Goal: Task Accomplishment & Management: Check status

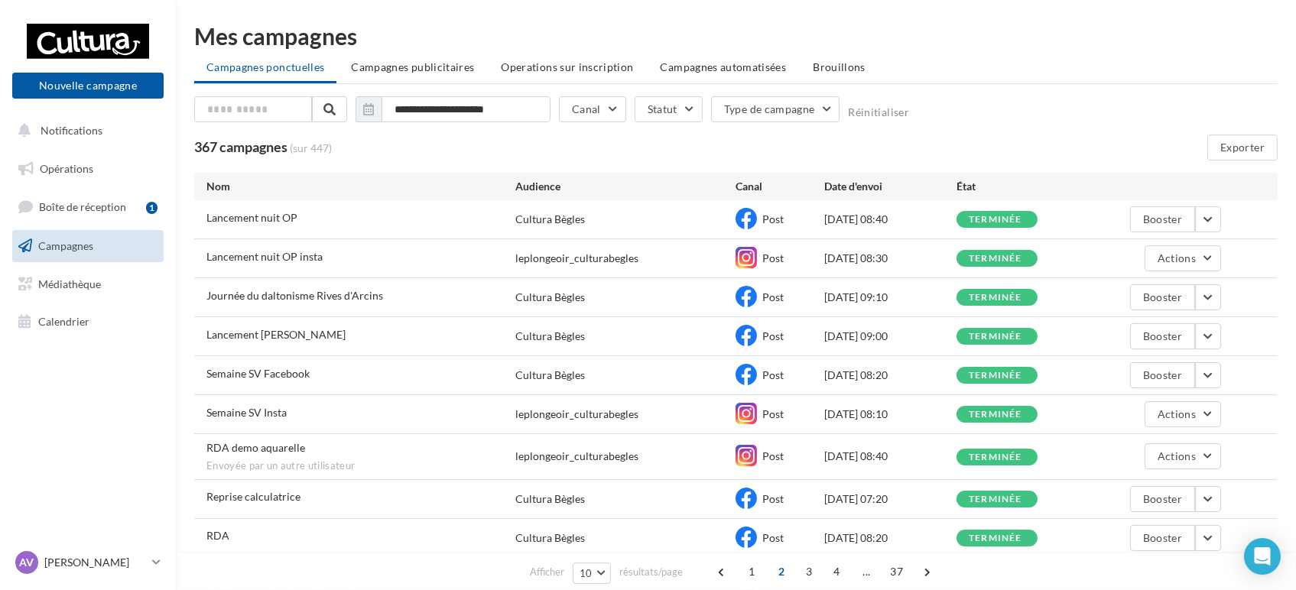
click at [61, 456] on nav "Nouvelle campagne Nouvelle campagne Notifications Opérations Boîte de réception…" at bounding box center [88, 295] width 176 height 590
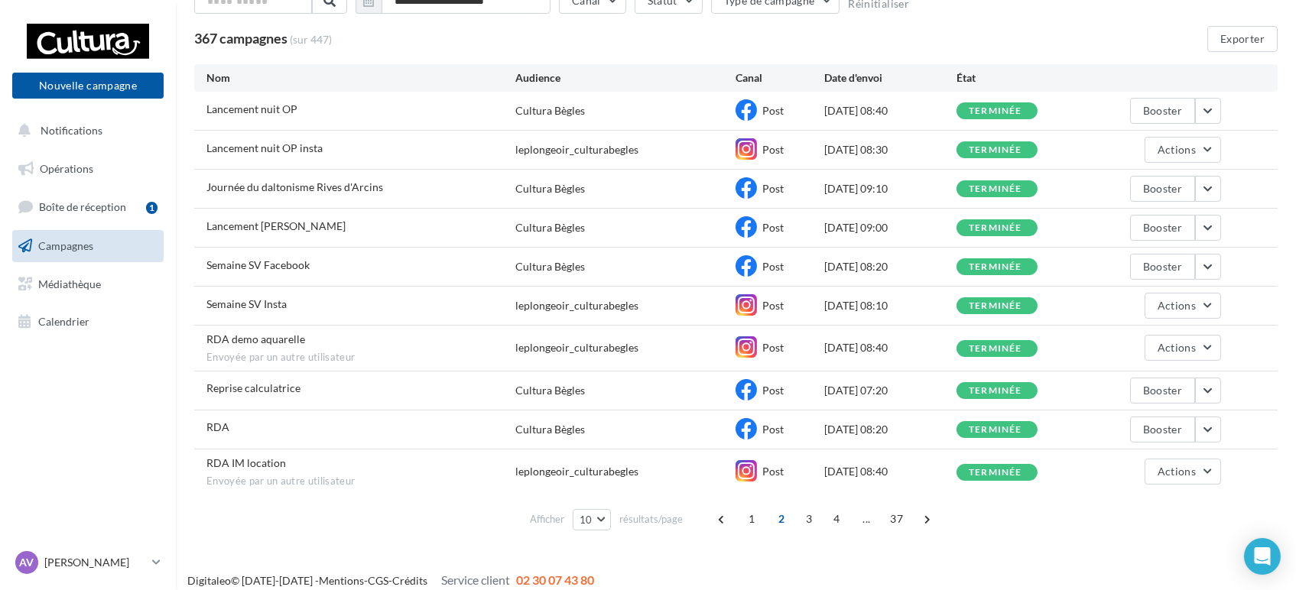
scroll to position [119, 0]
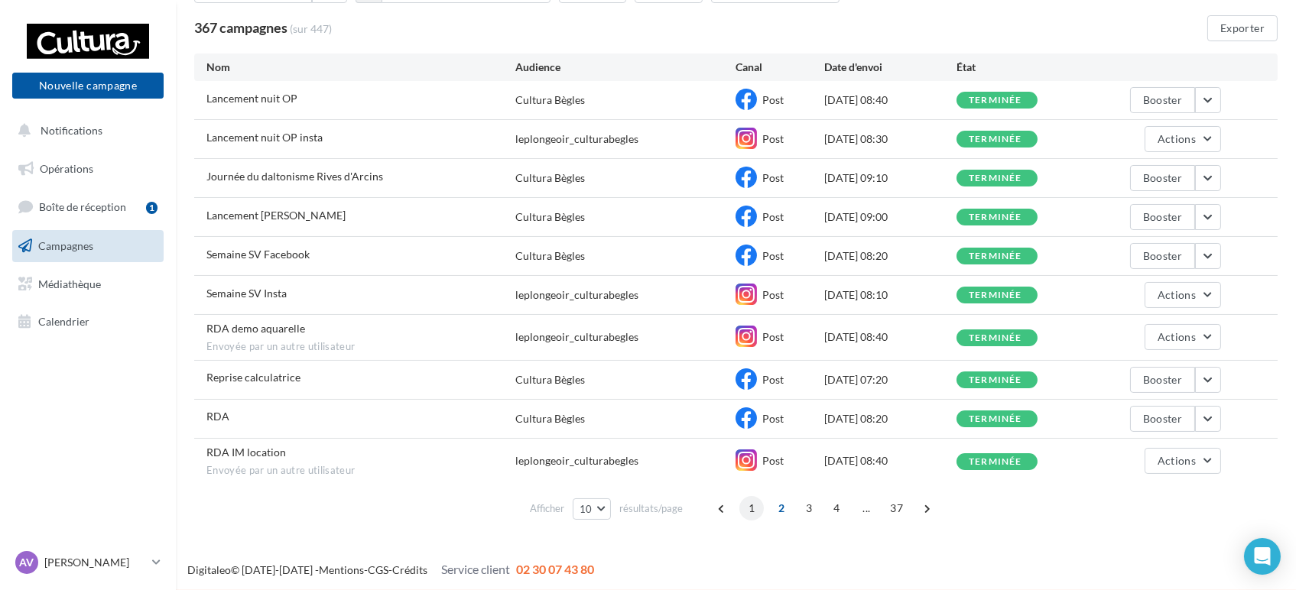
click at [753, 506] on span "1" at bounding box center [751, 508] width 24 height 24
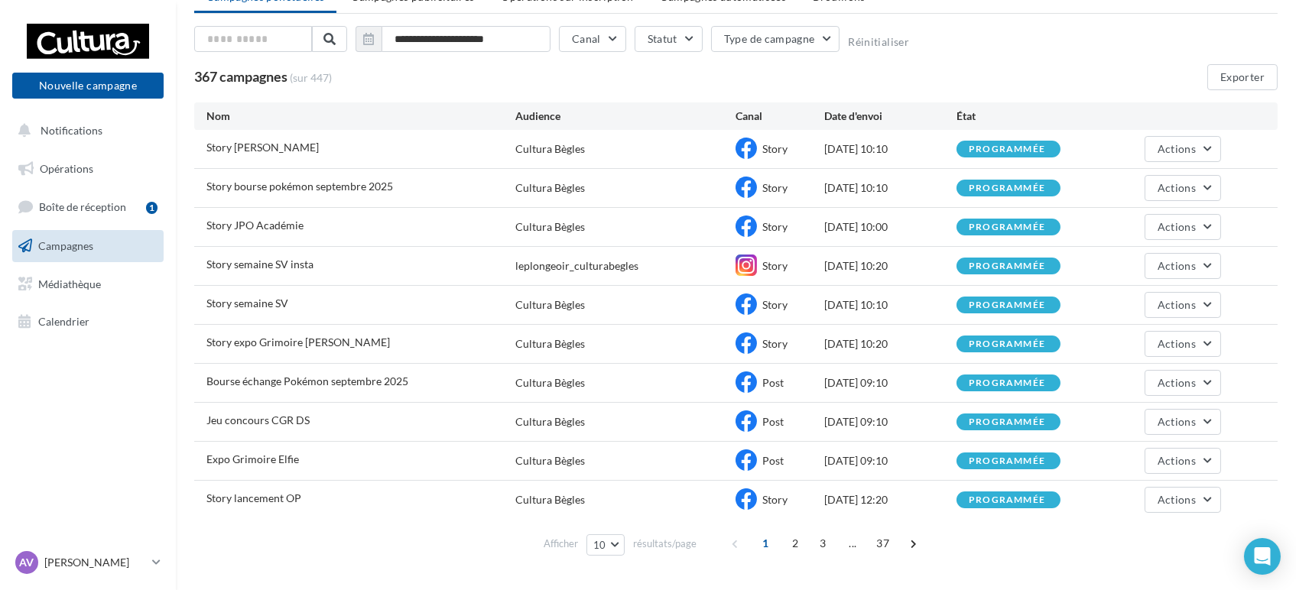
scroll to position [106, 0]
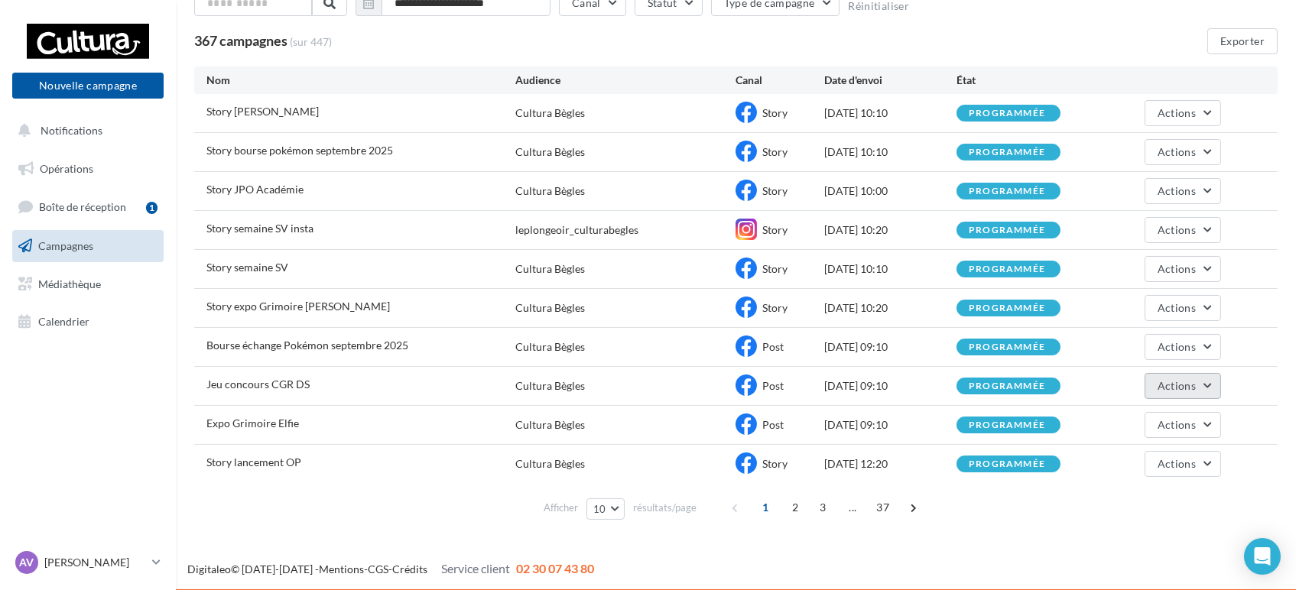
click at [1203, 384] on button "Actions" at bounding box center [1183, 386] width 76 height 26
click at [1140, 409] on button "Voir les résultats" at bounding box center [1144, 422] width 153 height 40
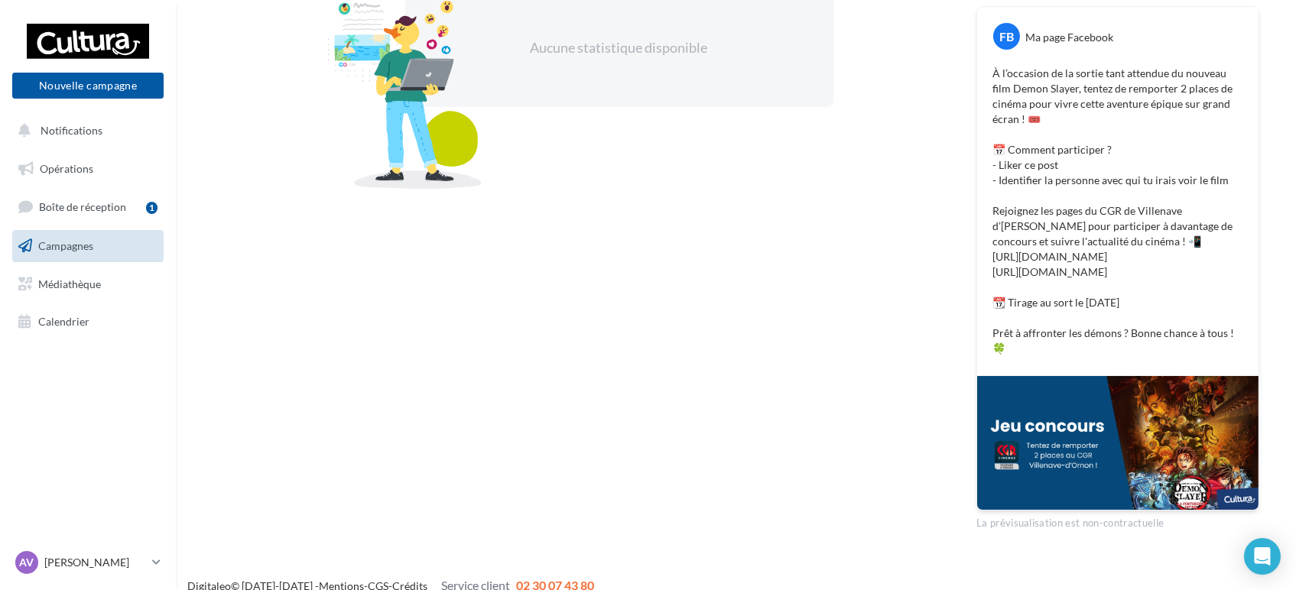
scroll to position [316, 0]
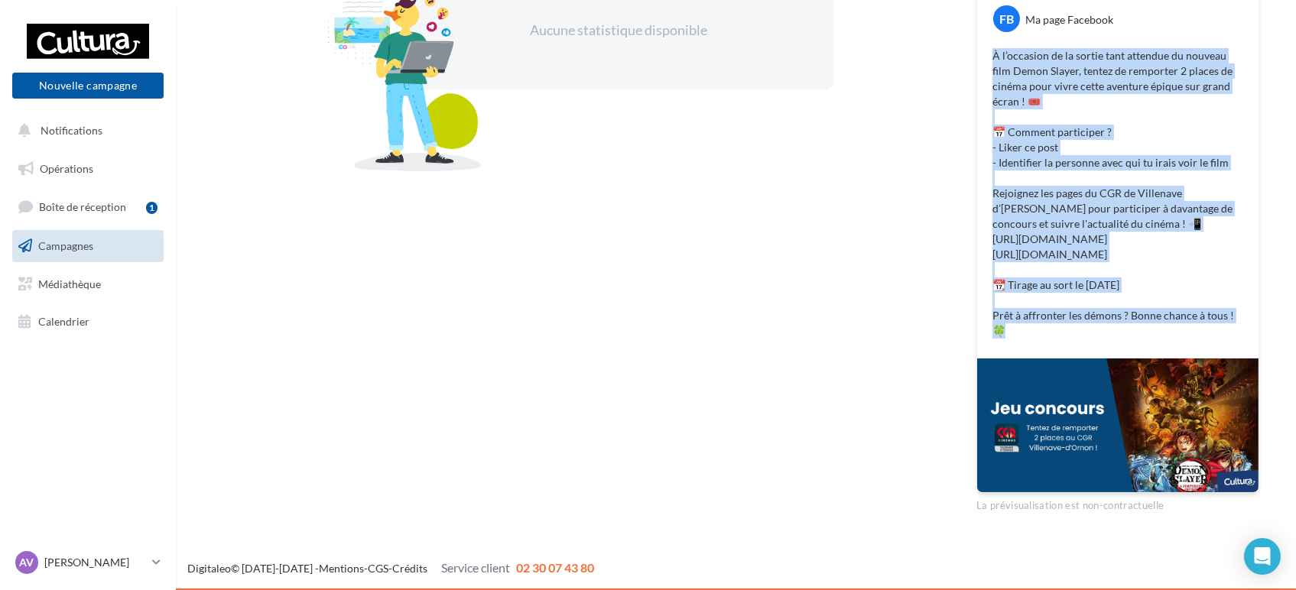
drag, startPoint x: 1016, startPoint y: 332, endPoint x: 985, endPoint y: 57, distance: 277.1
click at [985, 57] on div "À l’occasion de la sortie tant attendue du nouveau film Demon Slayer, tentez de…" at bounding box center [1118, 193] width 274 height 298
copy p "À l’occasion de la sortie tant attendue du nouveau film Demon Slayer, tentez de…"
